Goal: Complete application form

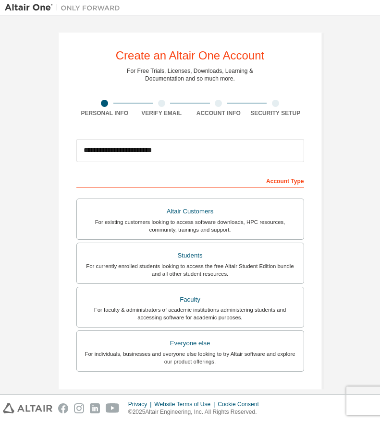
scroll to position [140, 0]
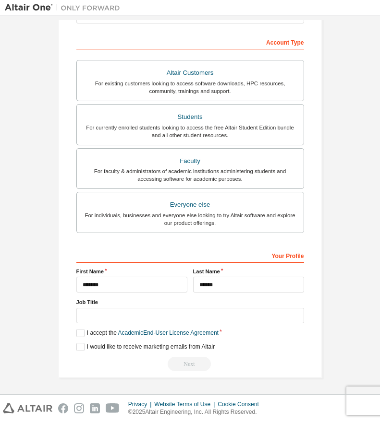
click at [291, 315] on input "text" at bounding box center [190, 316] width 228 height 16
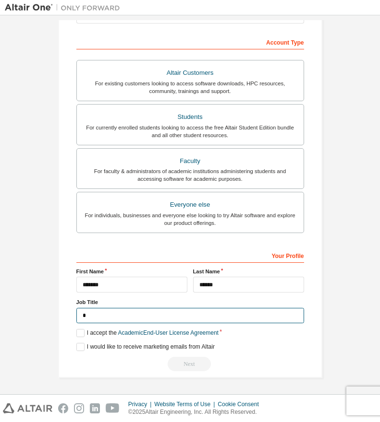
scroll to position [138, 0]
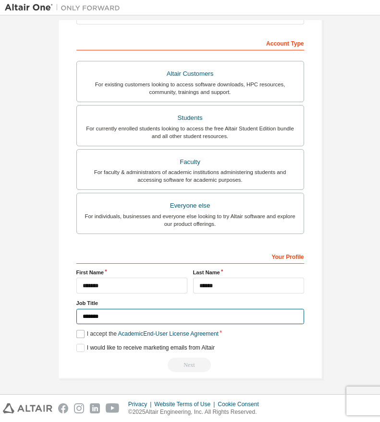
type input "*******"
click at [89, 335] on label "I accept the Academic End-User License Agreement" at bounding box center [147, 334] width 142 height 8
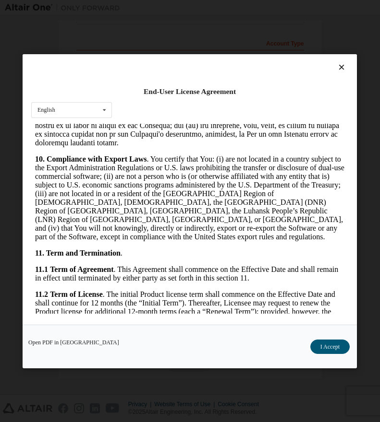
scroll to position [2047, 0]
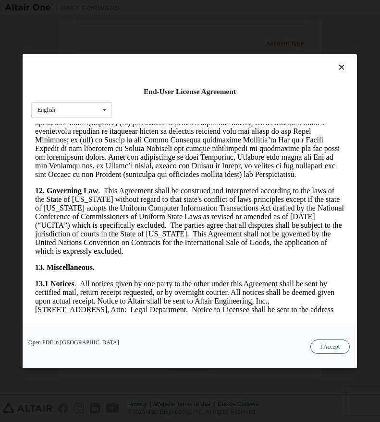
click at [323, 348] on button "I Accept" at bounding box center [329, 346] width 39 height 14
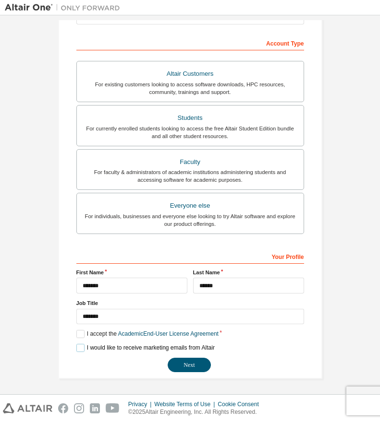
click at [77, 347] on label "I would like to receive marketing emails from Altair" at bounding box center [145, 348] width 138 height 8
click at [78, 347] on label "I would like to receive marketing emails from Altair" at bounding box center [145, 348] width 138 height 8
click at [199, 366] on button "Next" at bounding box center [189, 365] width 43 height 14
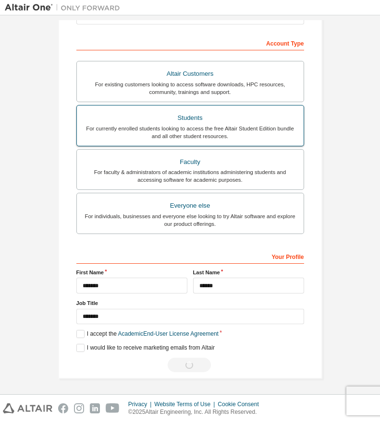
scroll to position [0, 0]
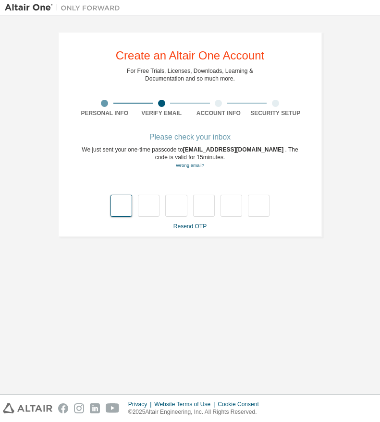
type input "*"
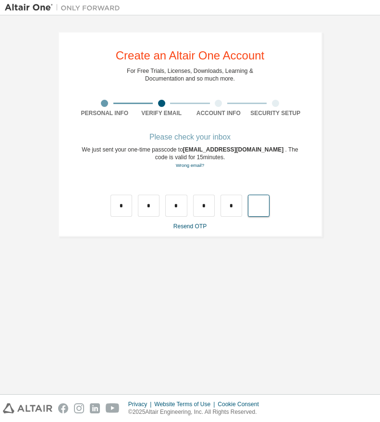
type input "*"
